Goal: Task Accomplishment & Management: Complete application form

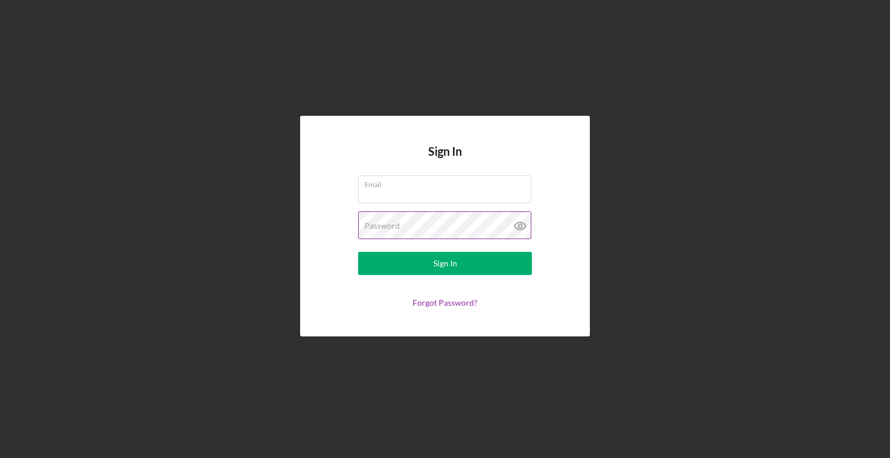
type input "[EMAIL_ADDRESS][DOMAIN_NAME]"
click at [525, 229] on icon at bounding box center [520, 226] width 29 height 29
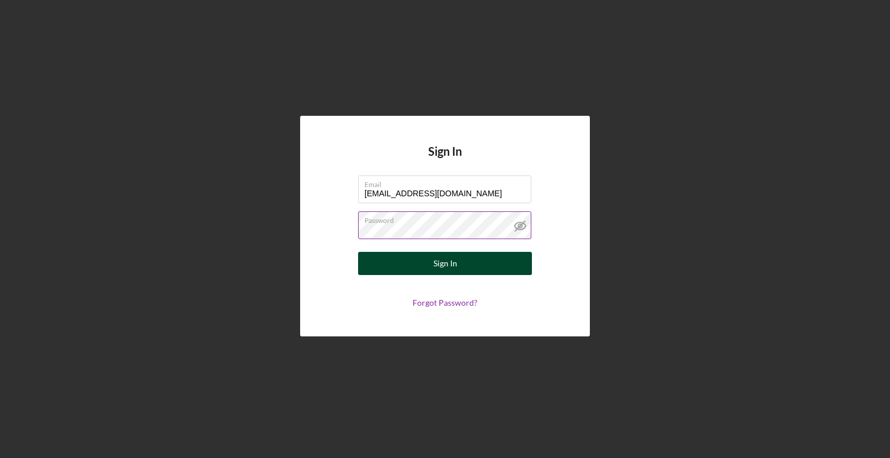
click at [473, 261] on button "Sign In" at bounding box center [445, 263] width 174 height 23
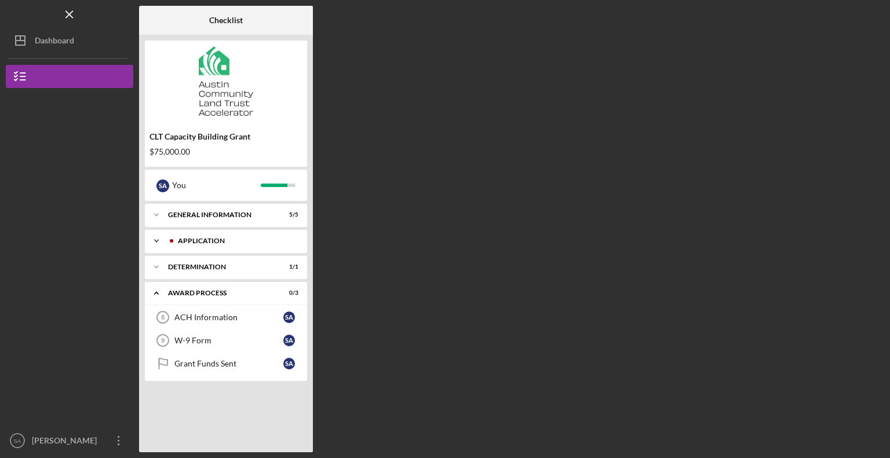
click at [253, 245] on div "Icon/Expander Application 4 / 4" at bounding box center [226, 240] width 162 height 23
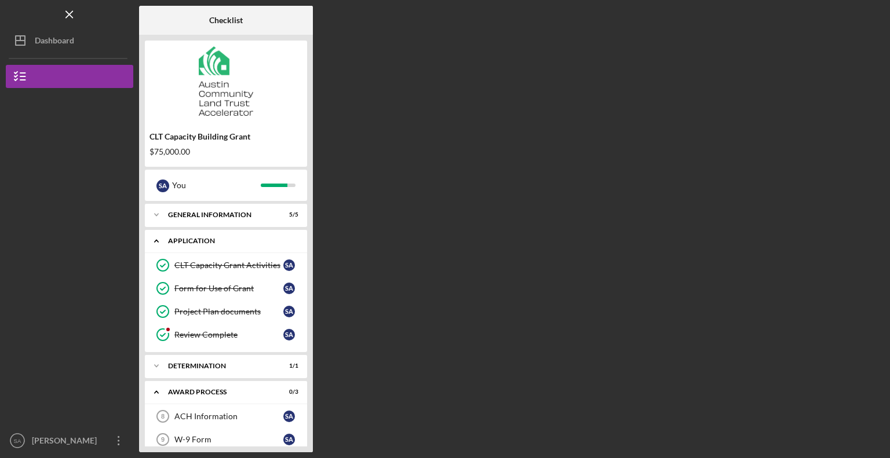
scroll to position [37, 0]
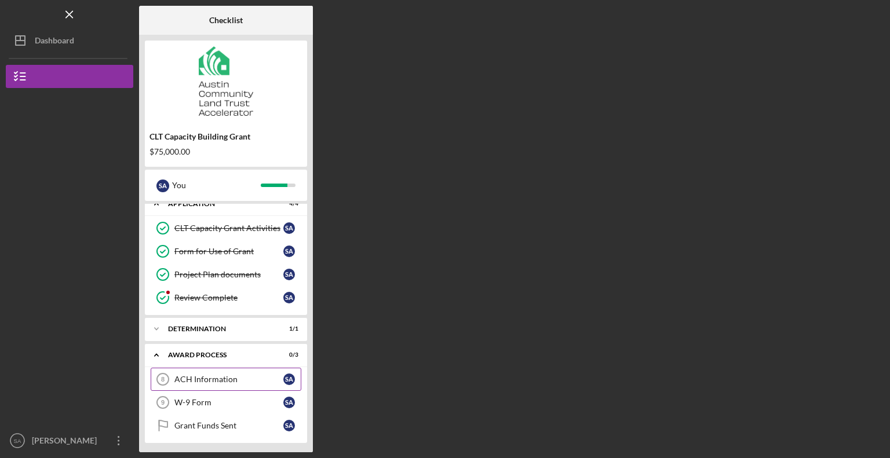
click at [213, 376] on div "ACH Information" at bounding box center [228, 379] width 109 height 9
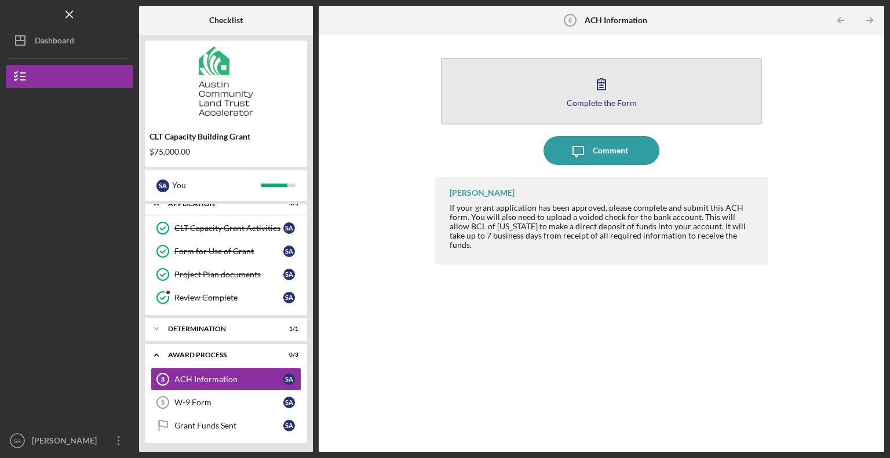
click at [617, 90] on button "Complete the Form Form" at bounding box center [601, 91] width 321 height 67
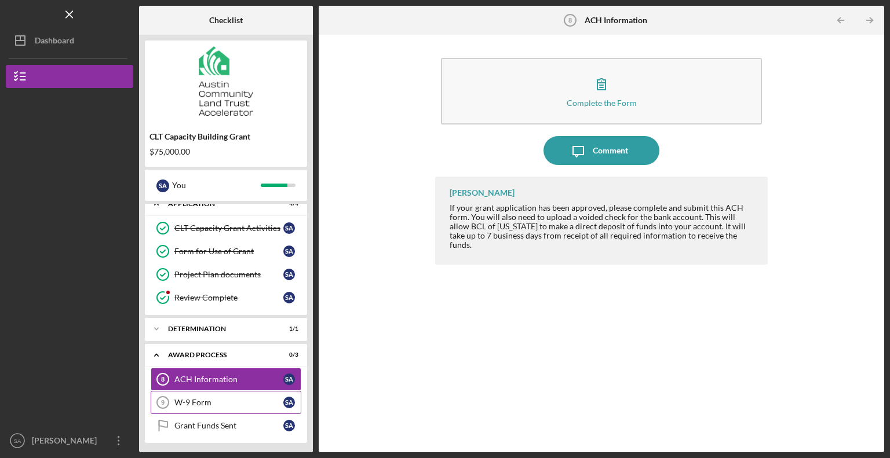
click at [202, 399] on div "W-9 Form" at bounding box center [228, 402] width 109 height 9
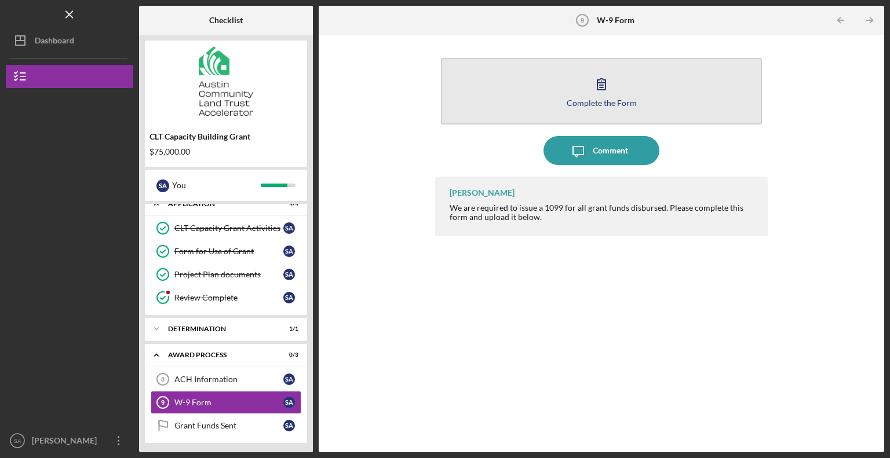
click at [614, 94] on icon "button" at bounding box center [601, 84] width 29 height 29
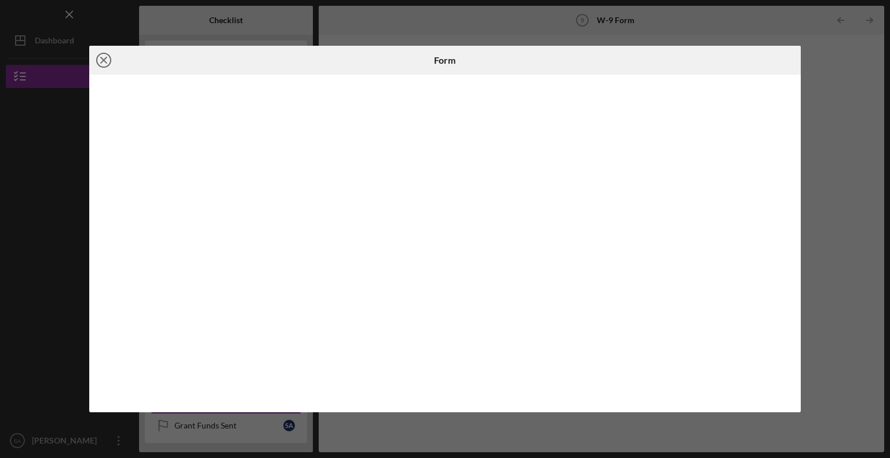
click at [107, 62] on icon "Icon/Close" at bounding box center [103, 60] width 29 height 29
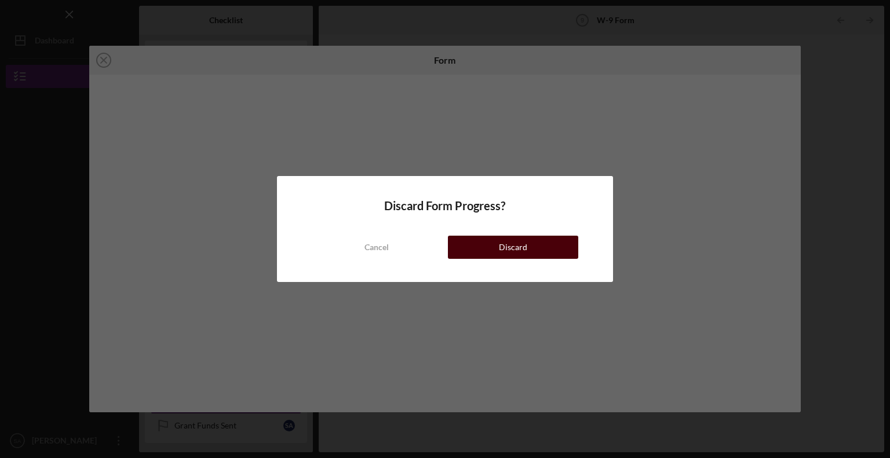
click at [473, 247] on button "Discard" at bounding box center [513, 247] width 130 height 23
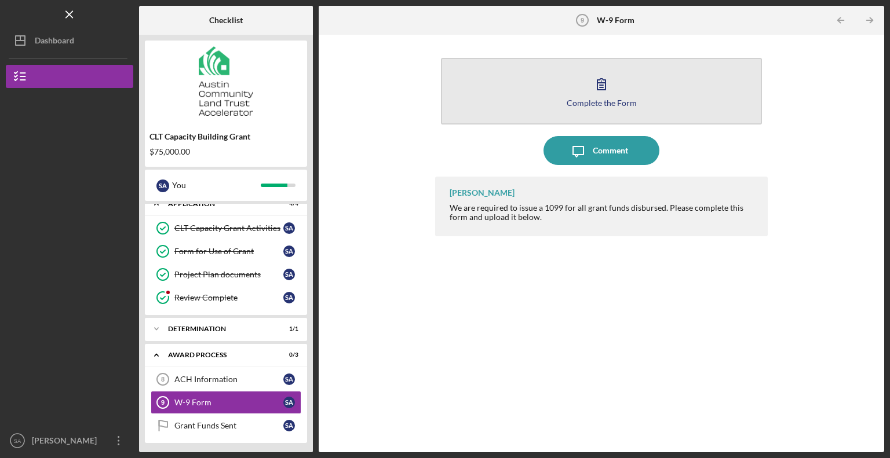
click at [587, 92] on button "Complete the Form Form" at bounding box center [601, 91] width 321 height 67
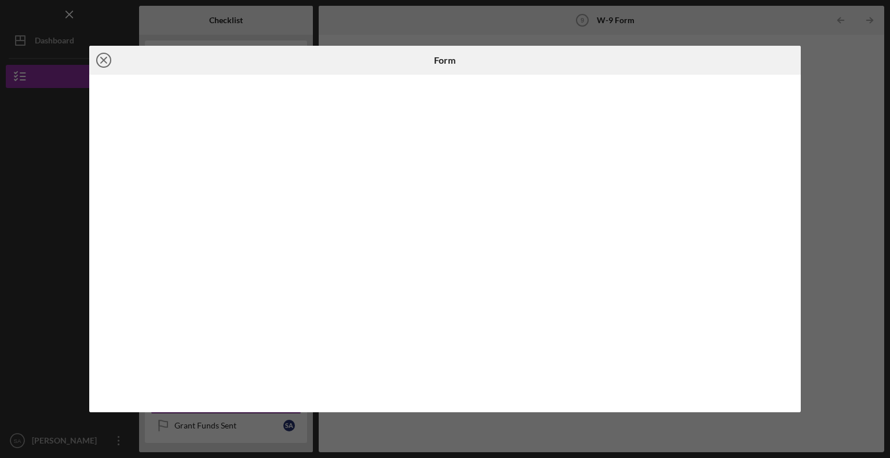
click at [100, 64] on icon "Icon/Close" at bounding box center [103, 60] width 29 height 29
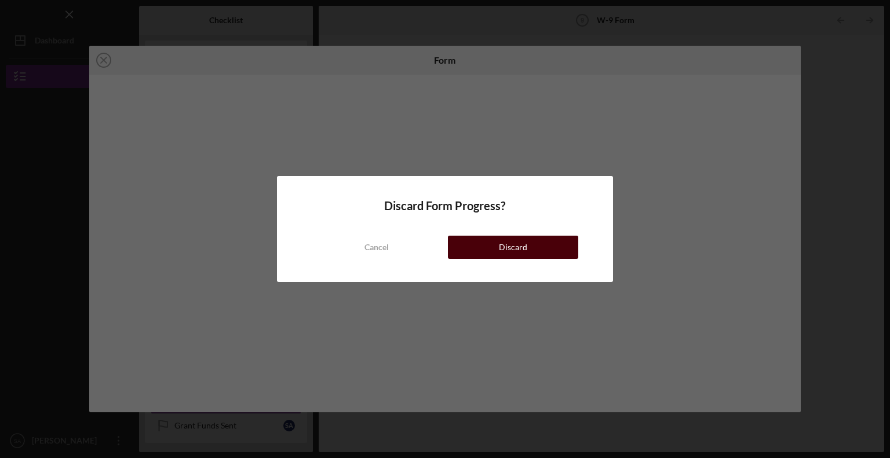
click at [496, 246] on button "Discard" at bounding box center [513, 247] width 130 height 23
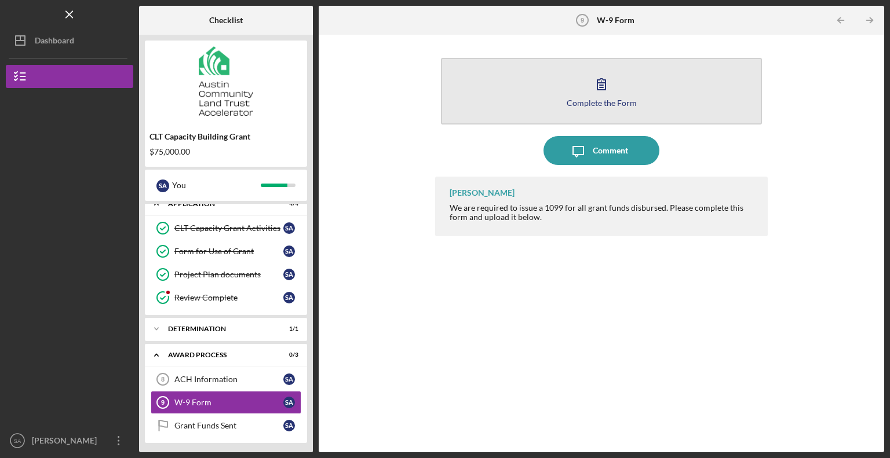
click at [538, 104] on button "Complete the Form Form" at bounding box center [601, 91] width 321 height 67
click at [600, 83] on icon "button" at bounding box center [601, 84] width 29 height 29
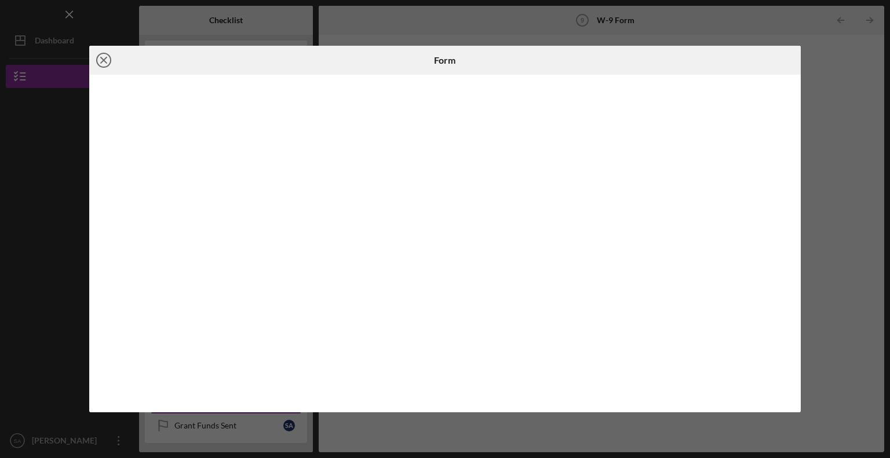
click at [108, 61] on icon "Icon/Close" at bounding box center [103, 60] width 29 height 29
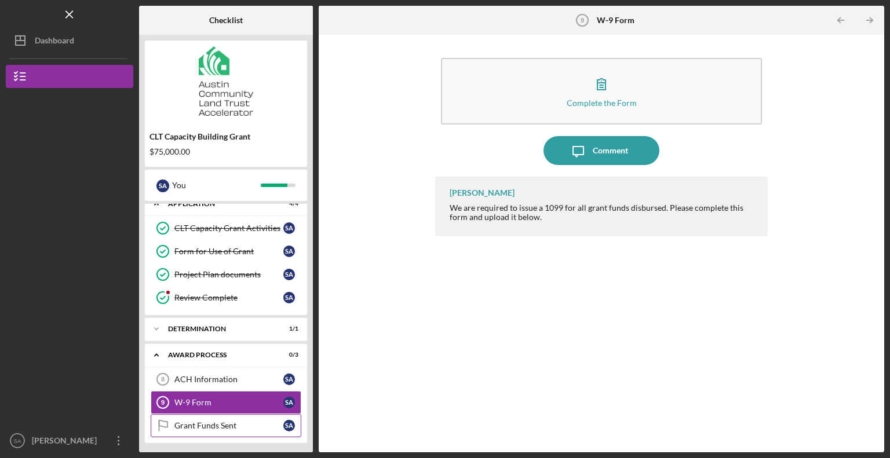
click at [217, 425] on div "Grant Funds Sent" at bounding box center [228, 425] width 109 height 9
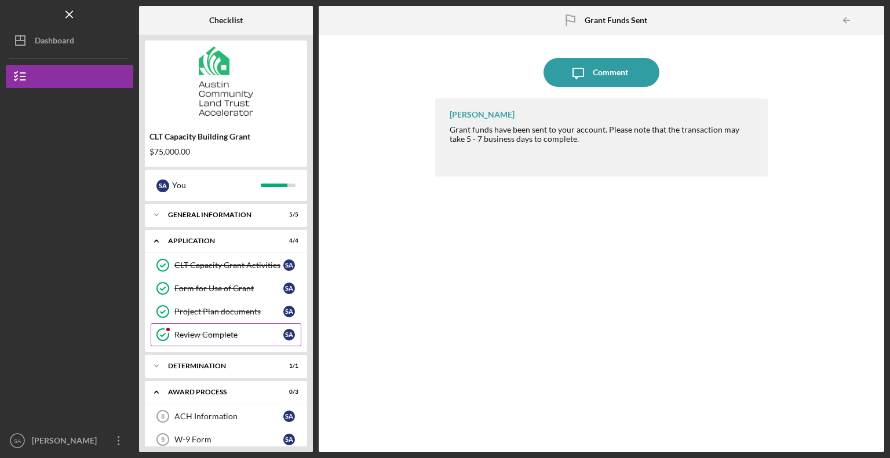
click at [169, 338] on icon "Review Complete" at bounding box center [162, 334] width 29 height 29
